Goal: Transaction & Acquisition: Purchase product/service

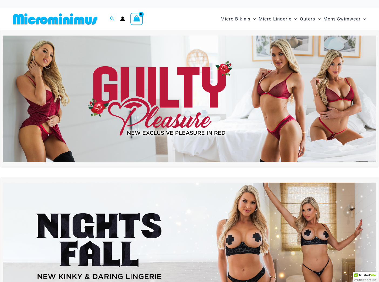
click at [190, 88] on img at bounding box center [189, 99] width 373 height 127
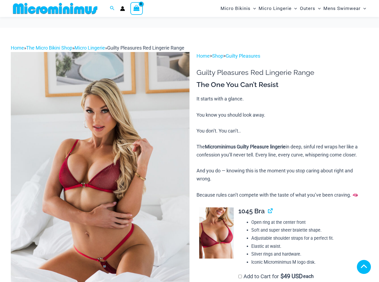
scroll to position [338, 0]
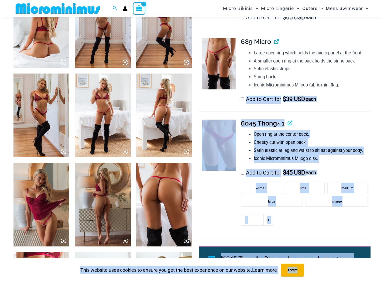
scroll to position [342, 0]
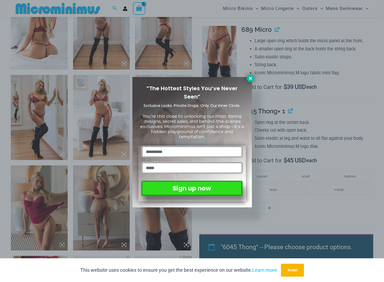
click at [252, 77] on icon at bounding box center [250, 78] width 5 height 5
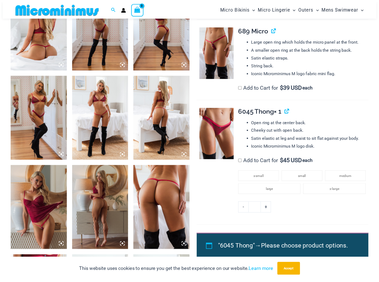
scroll to position [338, 0]
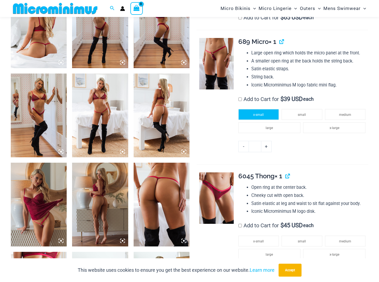
click at [268, 117] on li "x-small" at bounding box center [258, 114] width 40 height 11
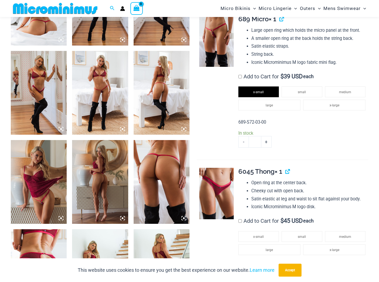
scroll to position [380, 0]
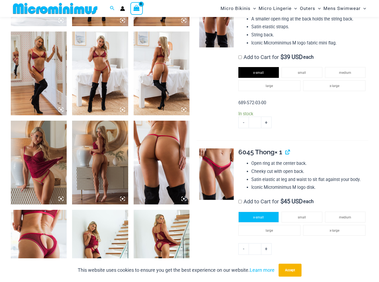
click at [257, 218] on span "x-small" at bounding box center [258, 218] width 11 height 4
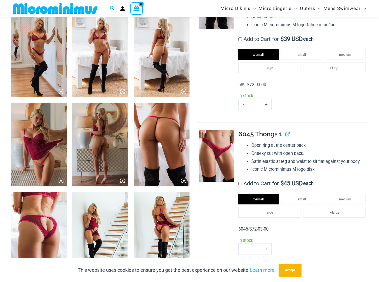
scroll to position [583, 0]
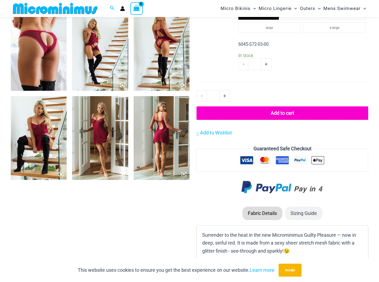
click at [276, 110] on button "Add to cart" at bounding box center [282, 113] width 172 height 13
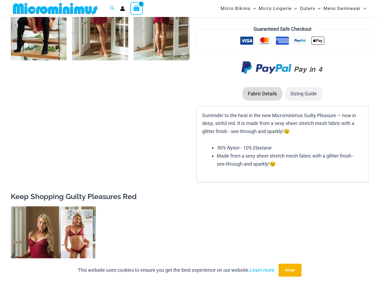
scroll to position [703, 0]
click at [138, 8] on icon "View Shopping Cart, 1 items" at bounding box center [137, 8] width 6 height 6
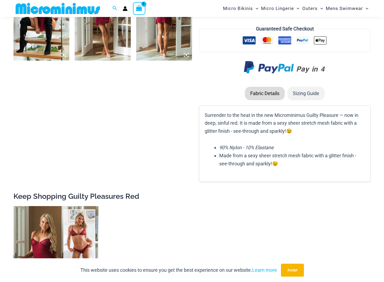
scroll to position [712, 0]
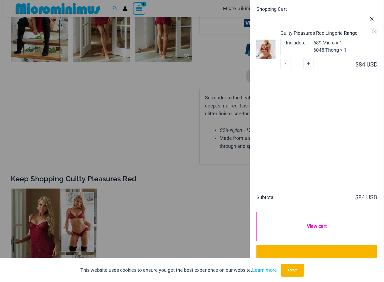
click at [316, 227] on link "View cart" at bounding box center [317, 227] width 121 height 30
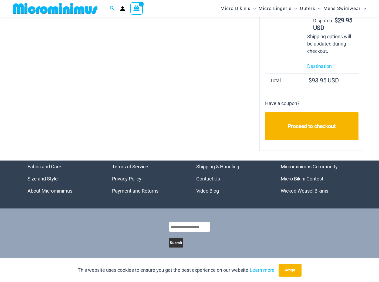
scroll to position [134, 0]
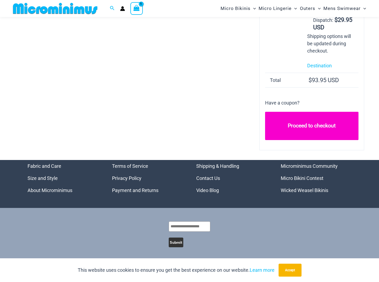
click at [316, 125] on link "Proceed to checkout" at bounding box center [311, 126] width 93 height 28
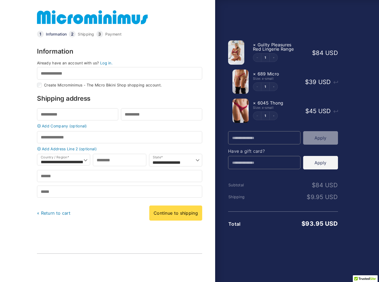
scroll to position [56, 0]
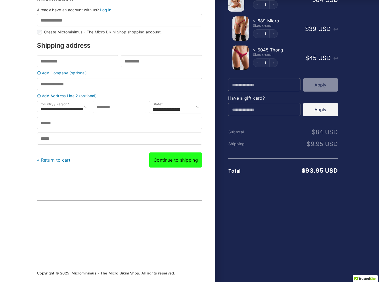
click at [174, 160] on link "Continue to shipping" at bounding box center [175, 160] width 53 height 15
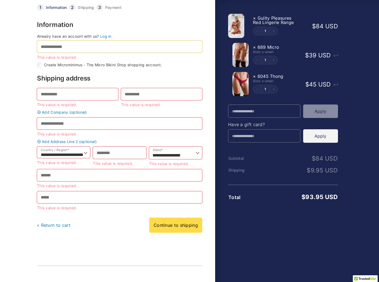
scroll to position [0, 0]
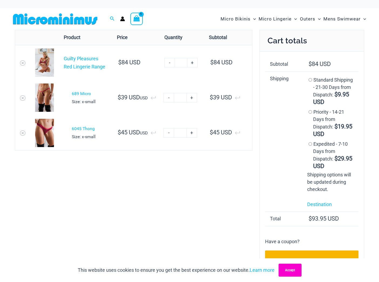
click at [289, 267] on button "Accept" at bounding box center [289, 270] width 23 height 13
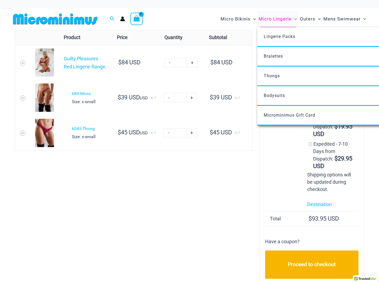
click at [273, 18] on span "Micro Lingerie" at bounding box center [274, 19] width 33 height 14
